Goal: Transaction & Acquisition: Purchase product/service

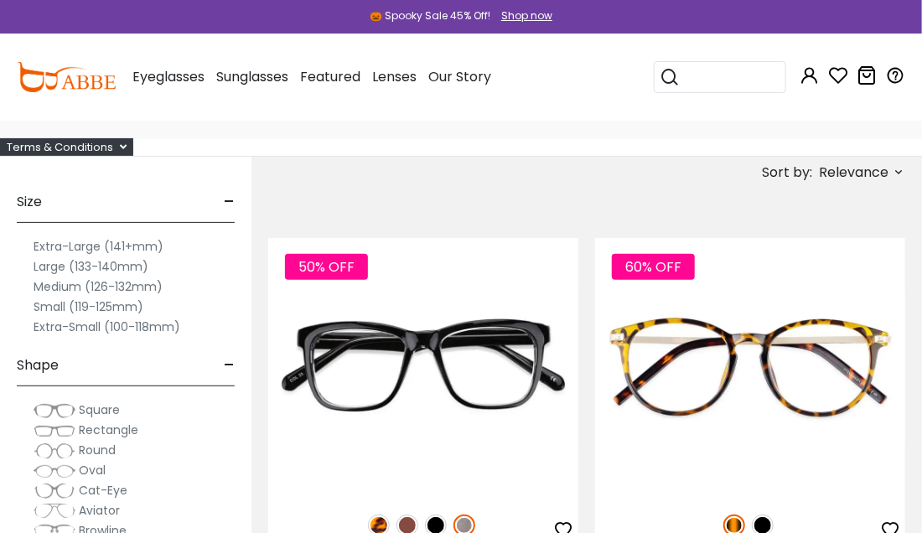
scroll to position [86, 0]
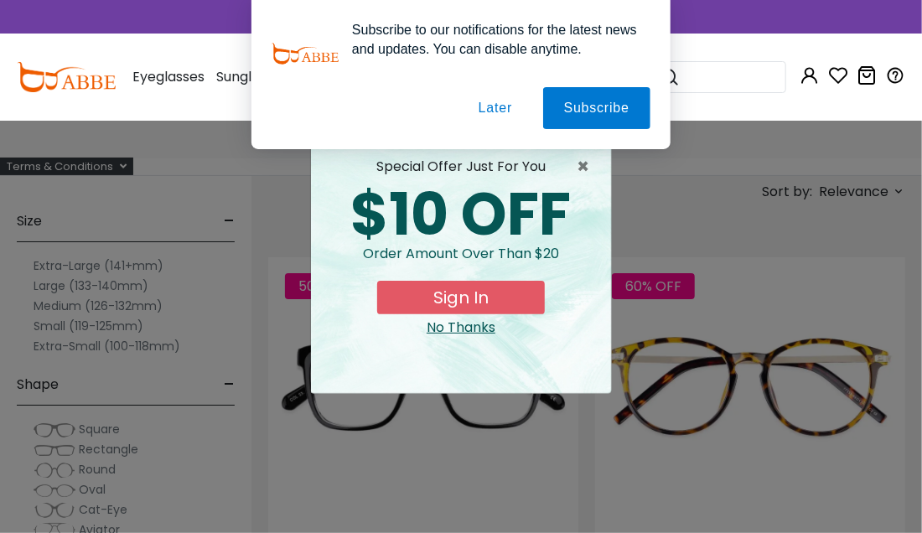
type input "**********"
click at [82, 325] on div "× special offer just for you $10 OFF Order amount over than $20 Sign In No Than…" at bounding box center [461, 266] width 922 height 533
click at [454, 293] on button "Sign In" at bounding box center [461, 298] width 168 height 34
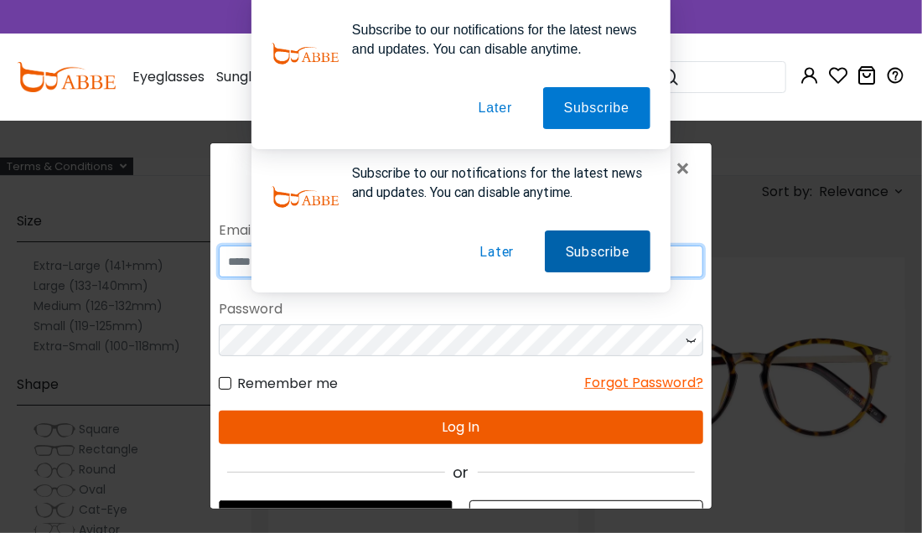
type input "**********"
click at [567, 257] on button "Subscribe" at bounding box center [597, 252] width 106 height 42
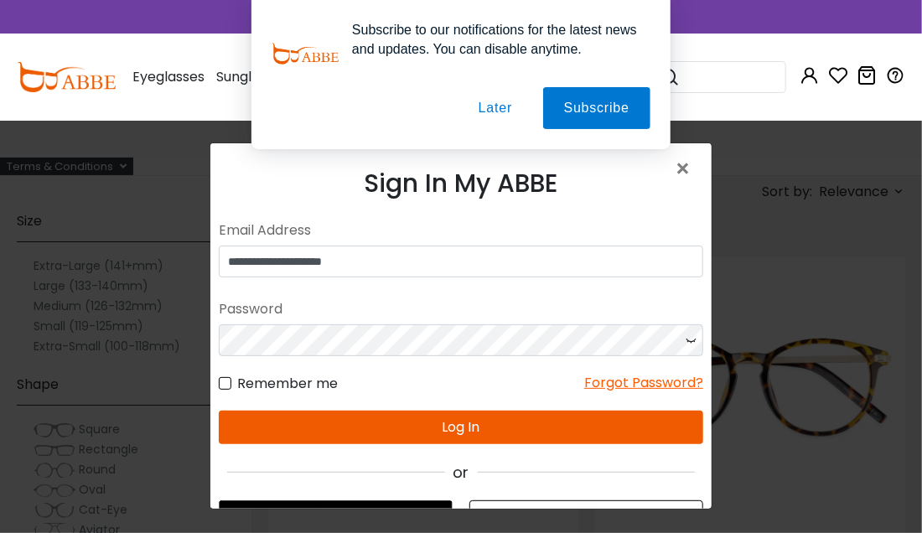
click at [474, 430] on button "Log In" at bounding box center [460, 428] width 485 height 34
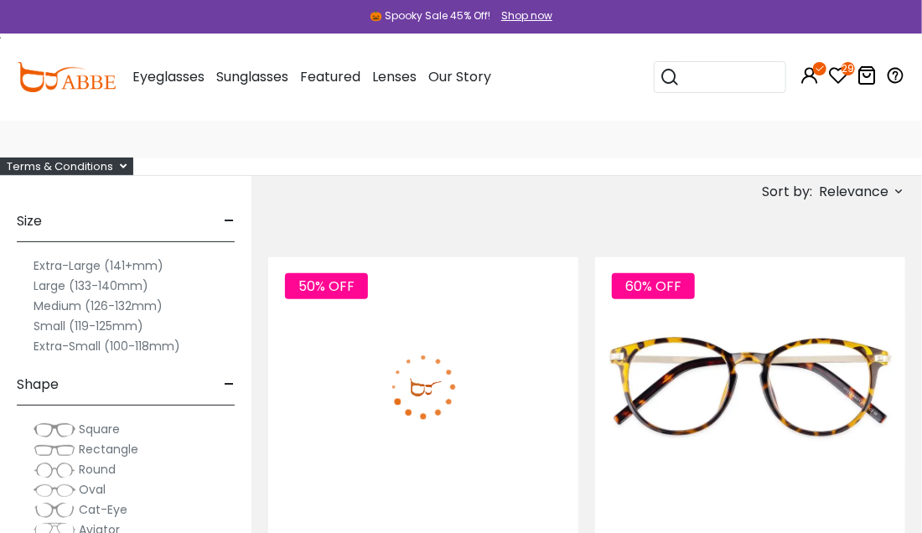
click at [84, 327] on label "Small (119-125mm)" at bounding box center [89, 326] width 110 height 20
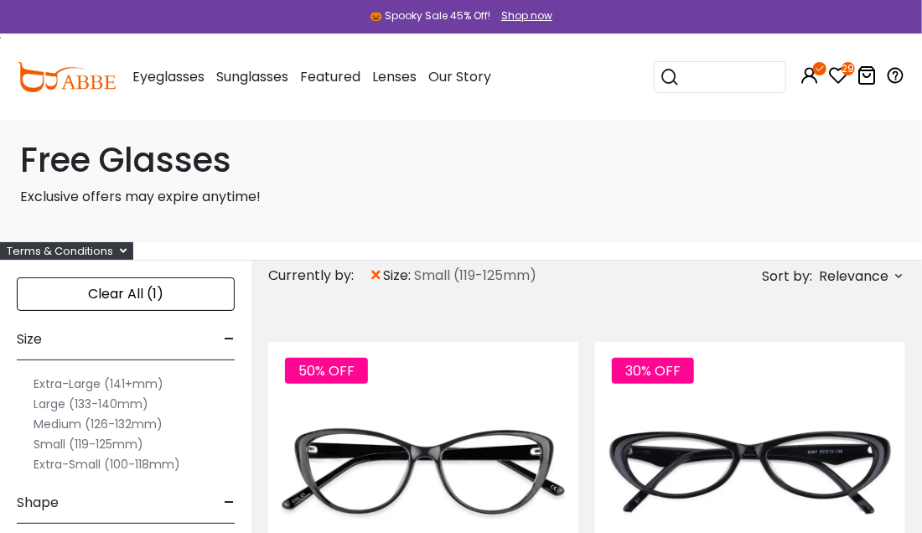
click at [70, 439] on label "Small (119-125mm)" at bounding box center [89, 444] width 110 height 20
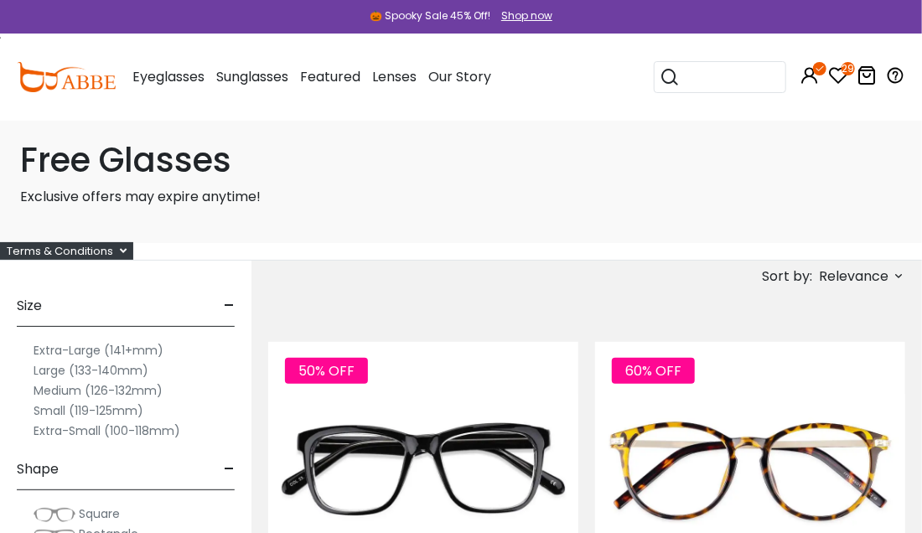
scroll to position [119, 0]
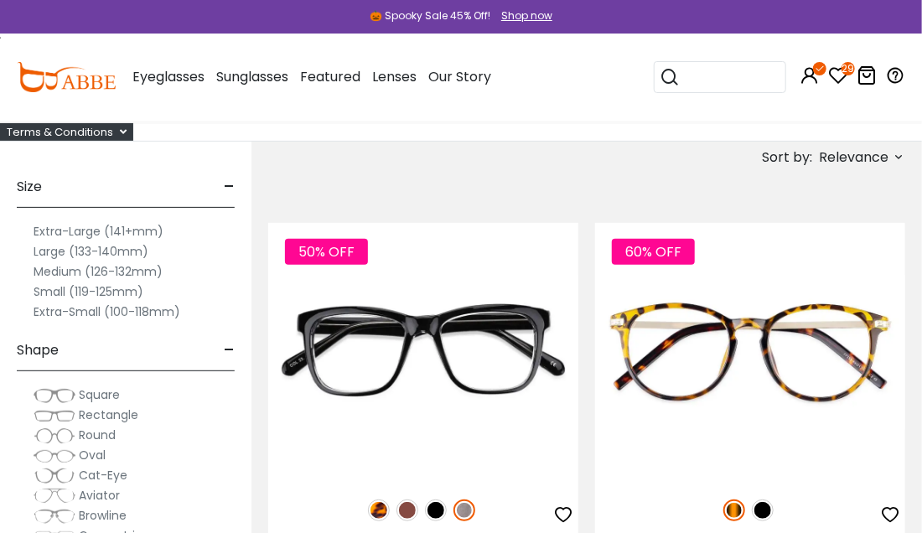
click at [79, 292] on label "Small (119-125mm)" at bounding box center [89, 292] width 110 height 20
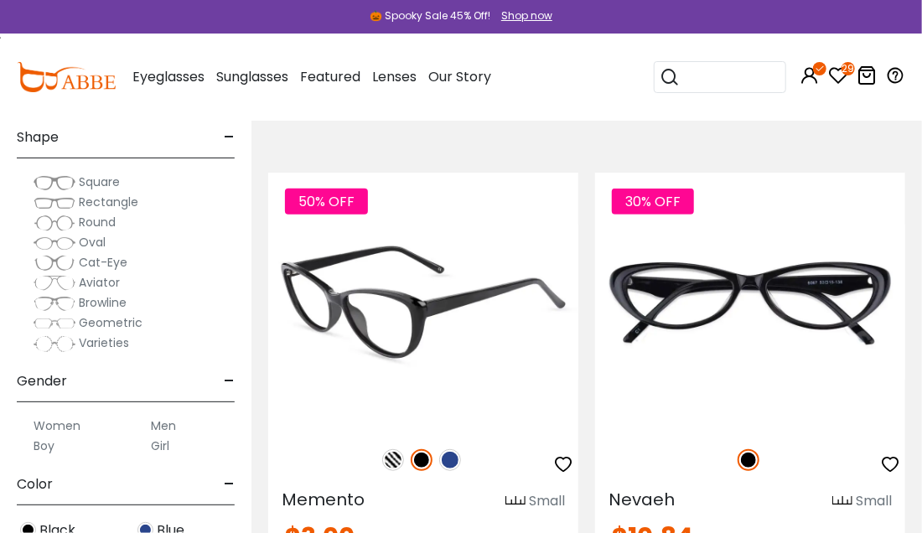
scroll to position [202, 0]
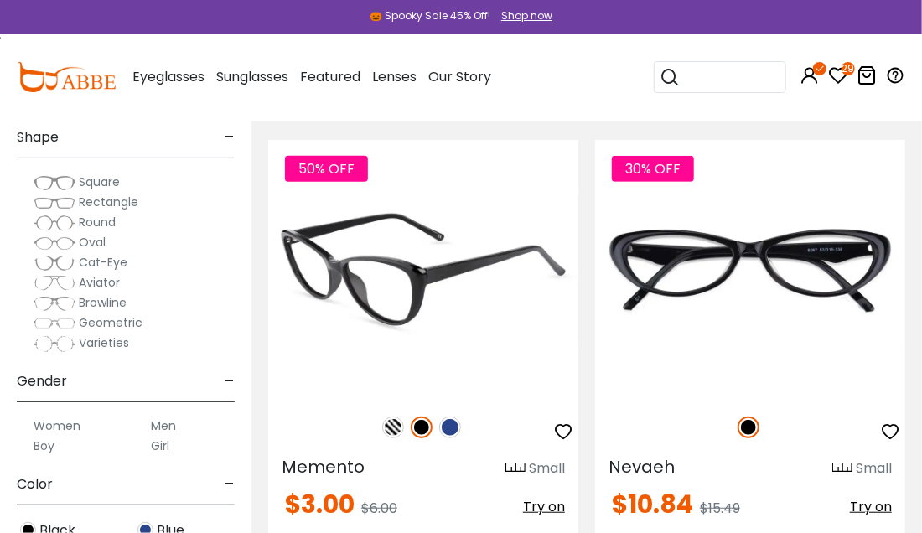
click at [450, 423] on img at bounding box center [450, 428] width 22 height 22
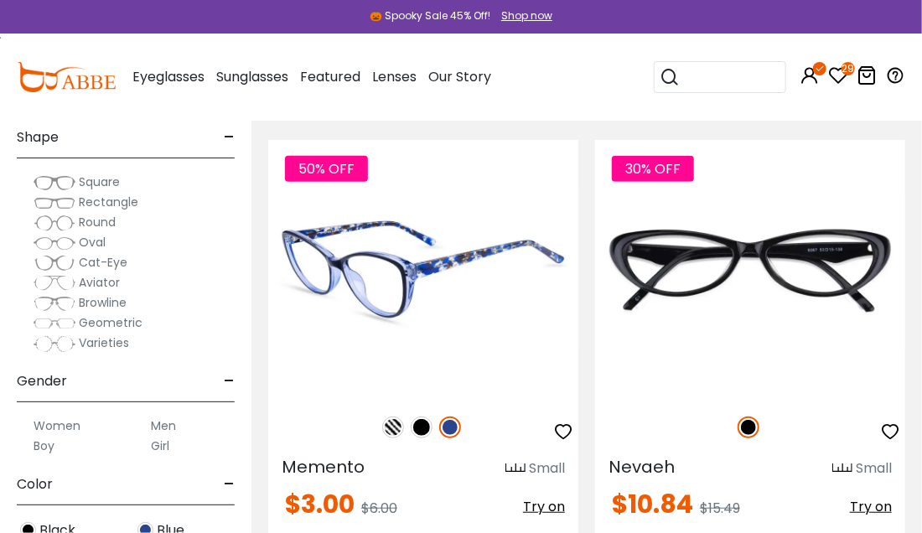
click at [352, 304] on img at bounding box center [423, 269] width 310 height 258
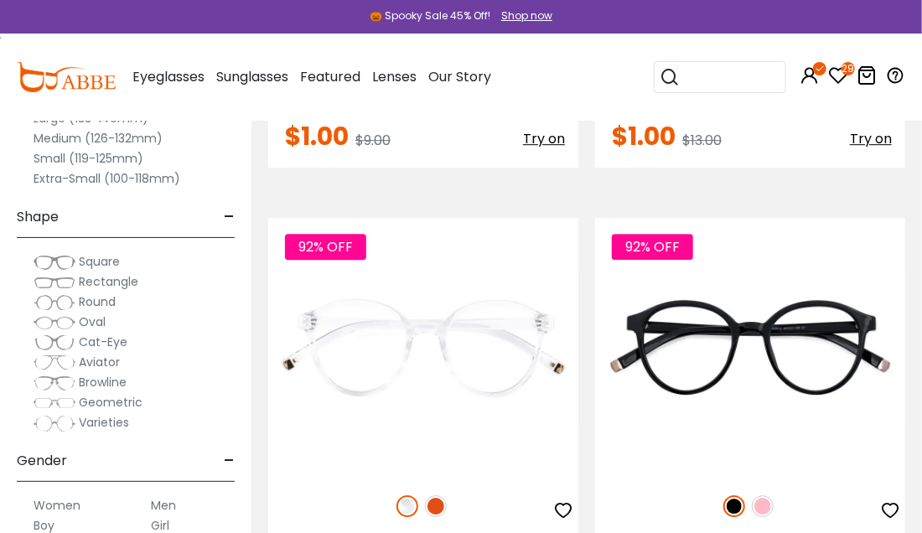
scroll to position [1921, 0]
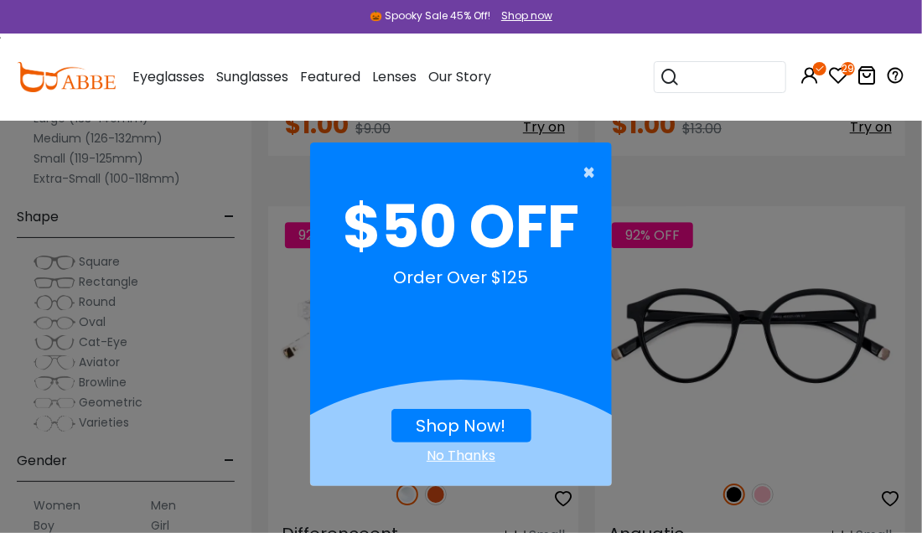
click at [590, 169] on span "×" at bounding box center [593, 173] width 21 height 34
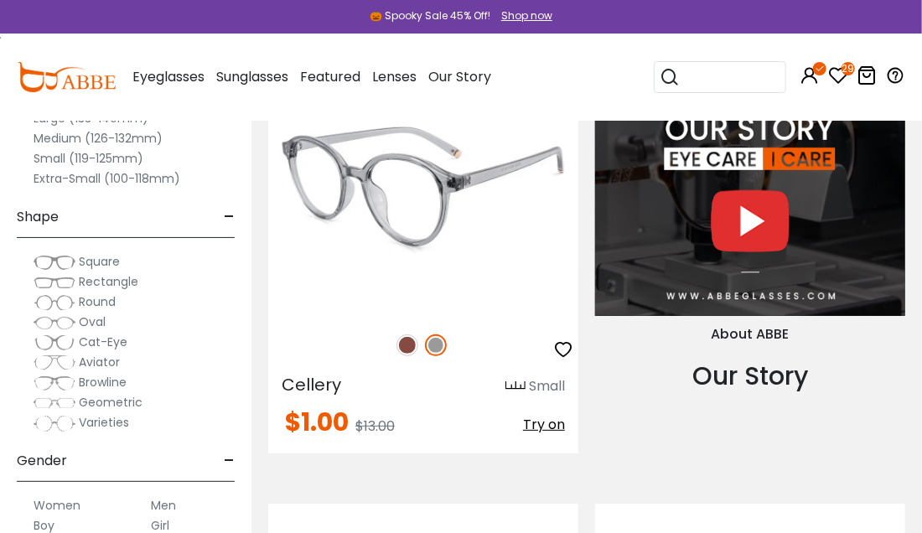
scroll to position [2500, 0]
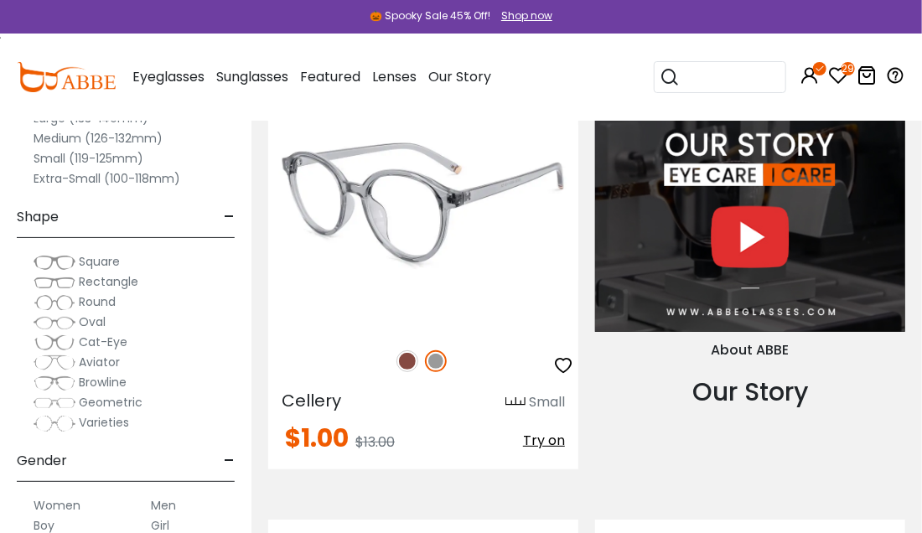
click at [408, 366] on img at bounding box center [408, 361] width 22 height 22
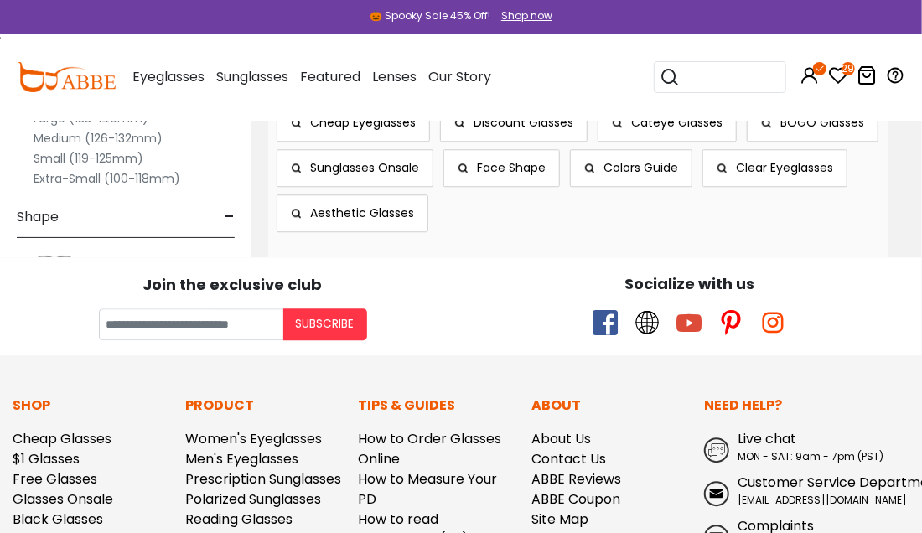
scroll to position [4213, 0]
